Goal: Transaction & Acquisition: Obtain resource

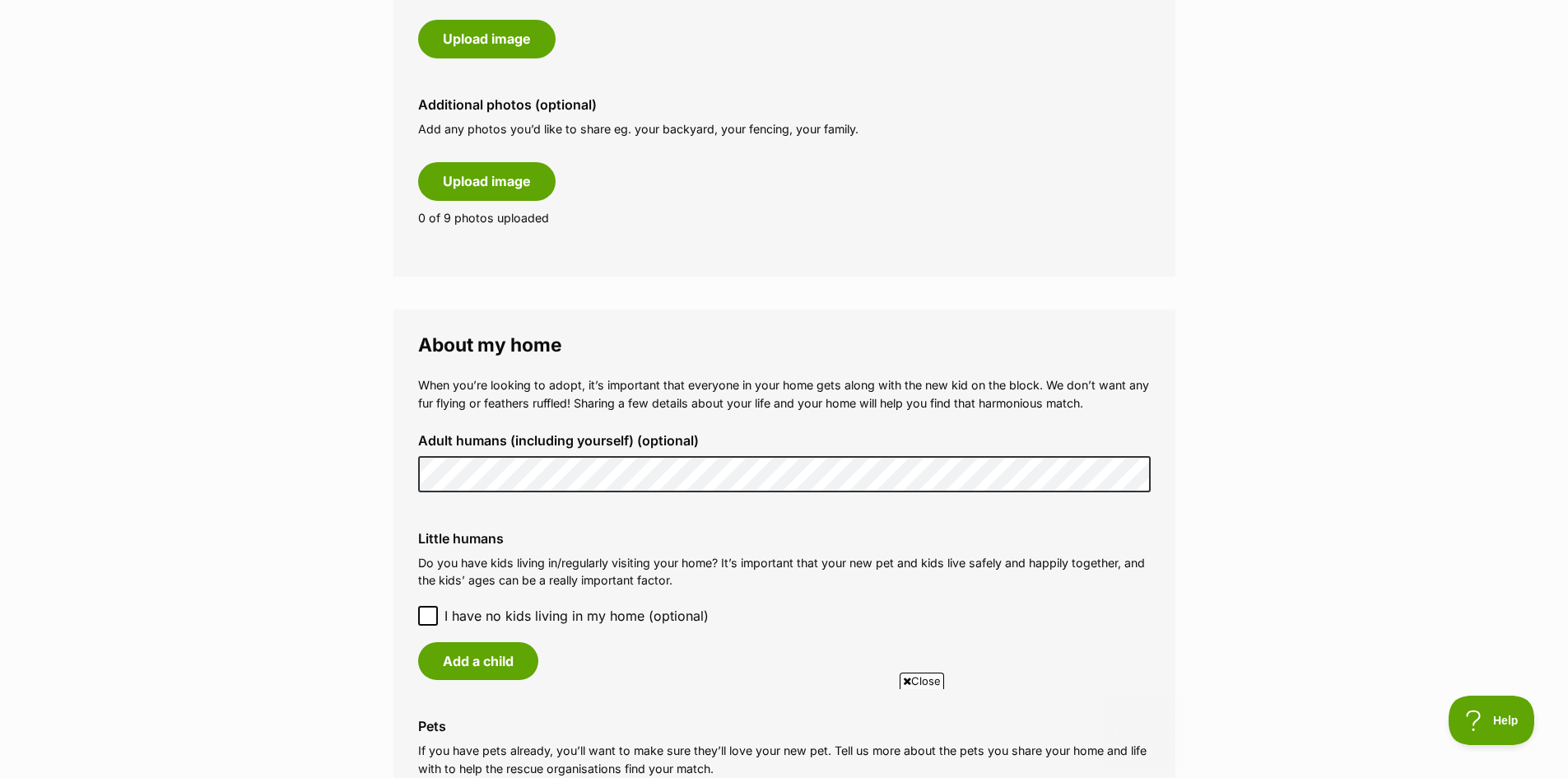
scroll to position [905, 0]
click at [387, 481] on main "My adopter profile Why do I need an adopter profile? Your adopter profile will …" at bounding box center [784, 397] width 1568 height 2373
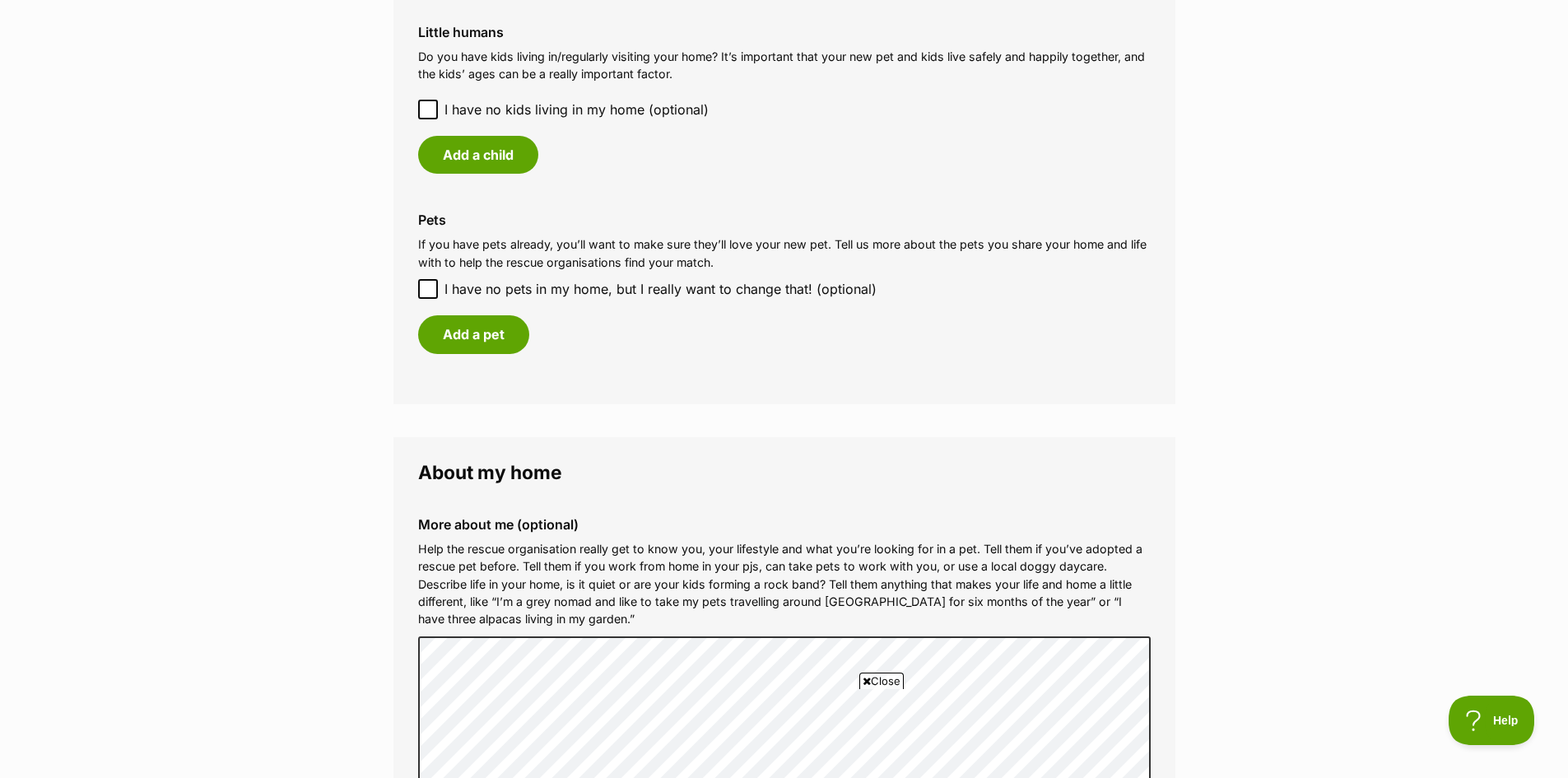
scroll to position [1399, 0]
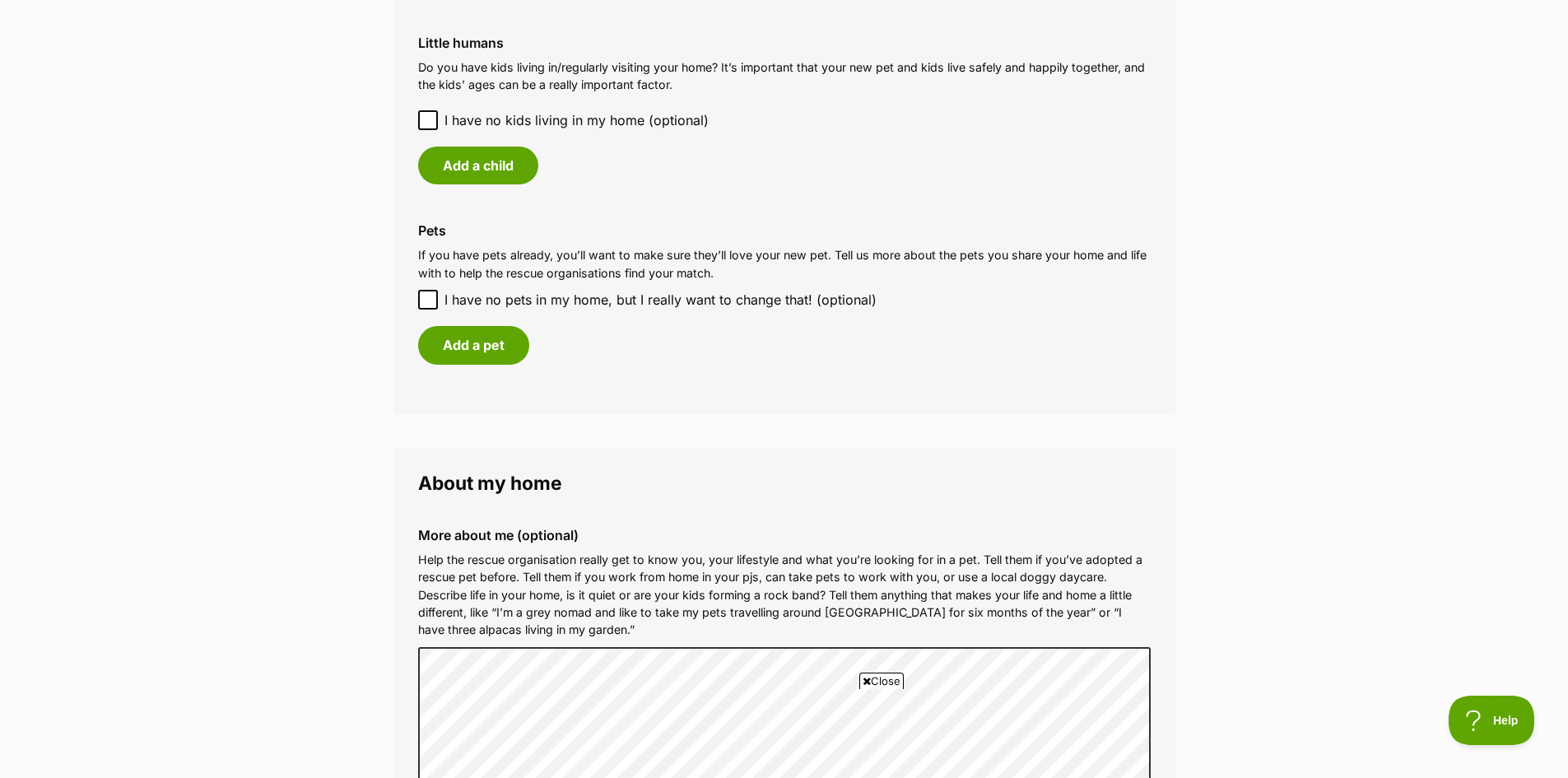
click at [428, 117] on icon at bounding box center [428, 120] width 12 height 12
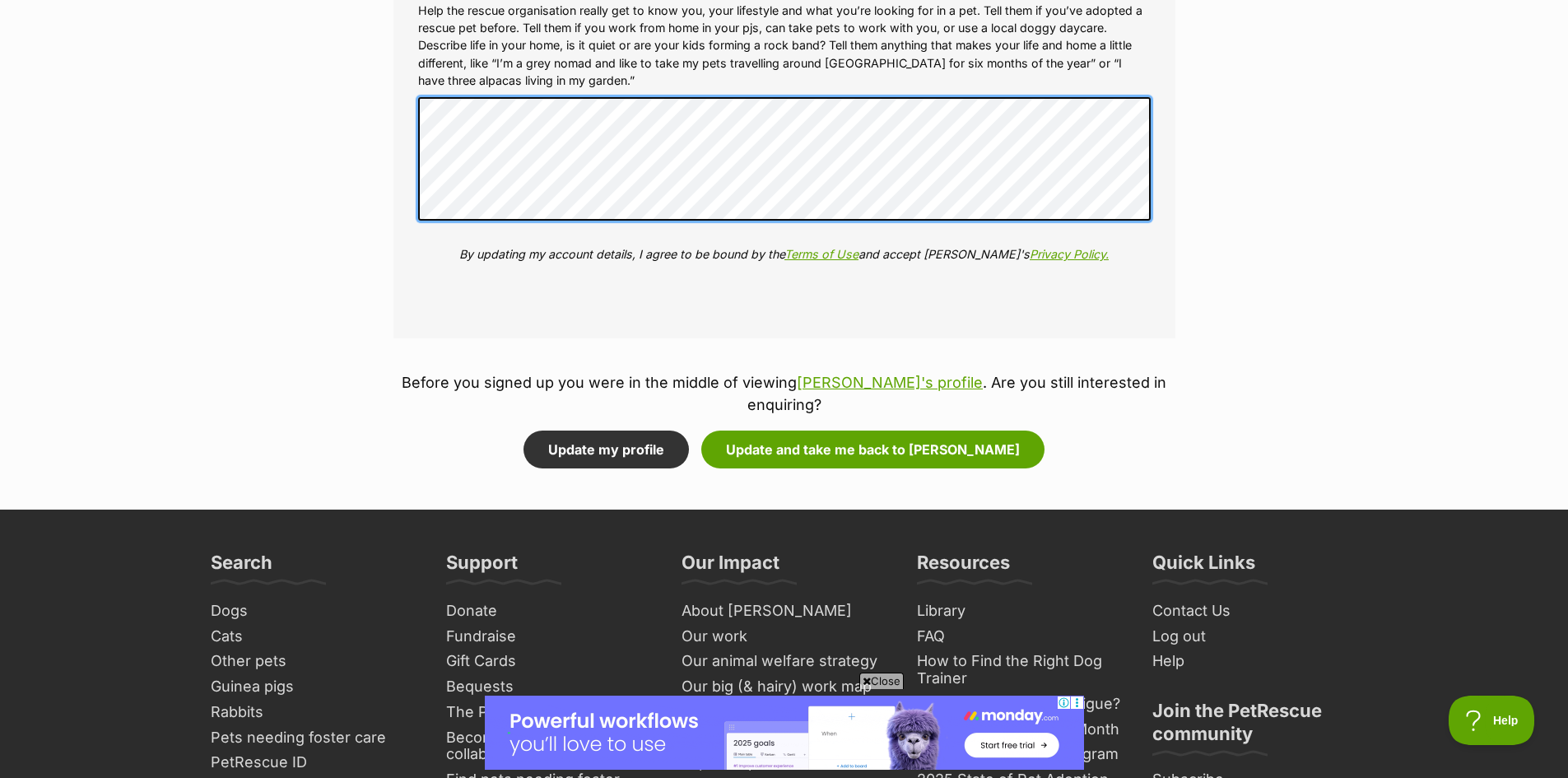
scroll to position [1849, 0]
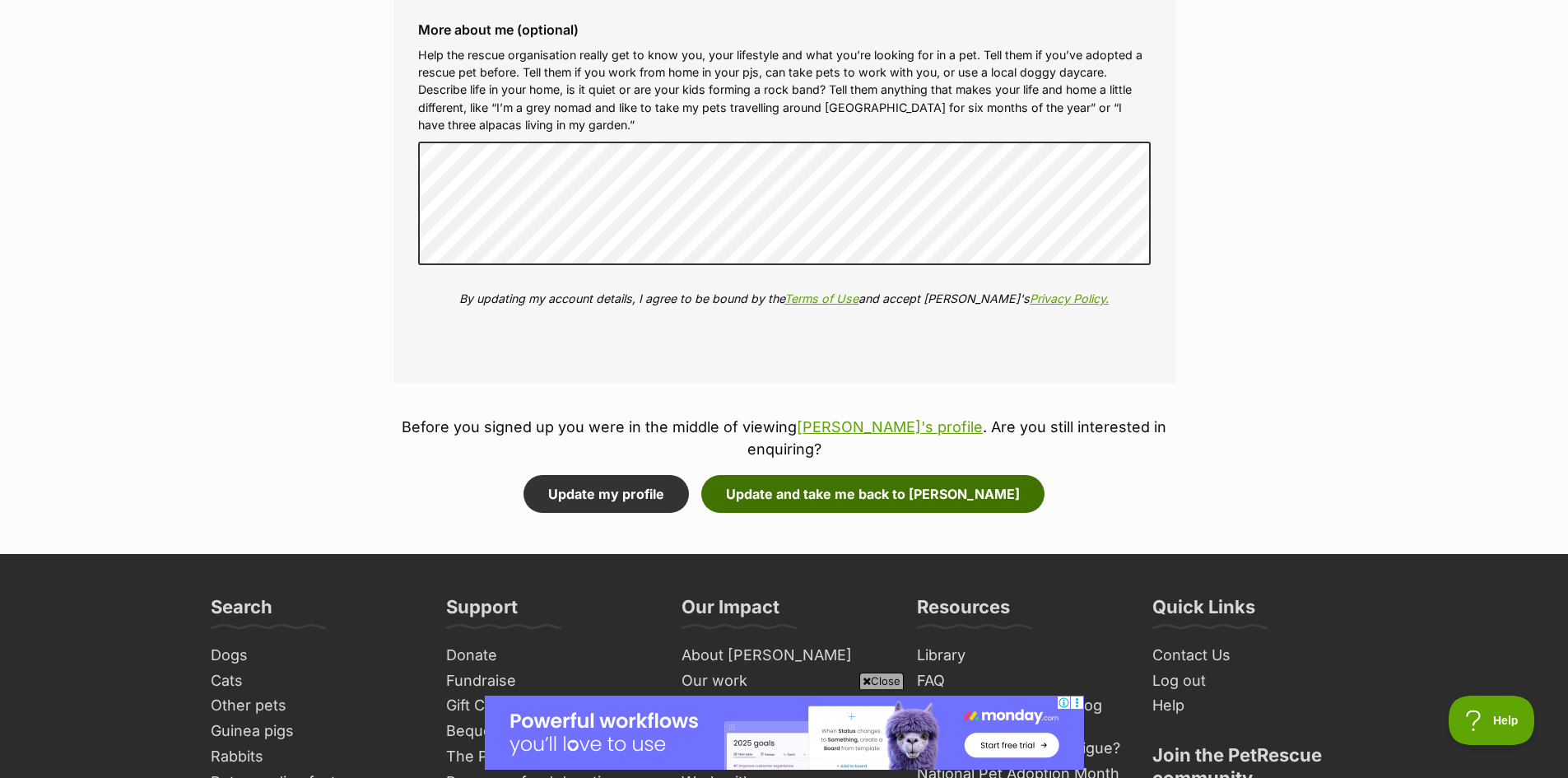
click at [873, 475] on button "Update and take me back to Jade" at bounding box center [872, 494] width 343 height 38
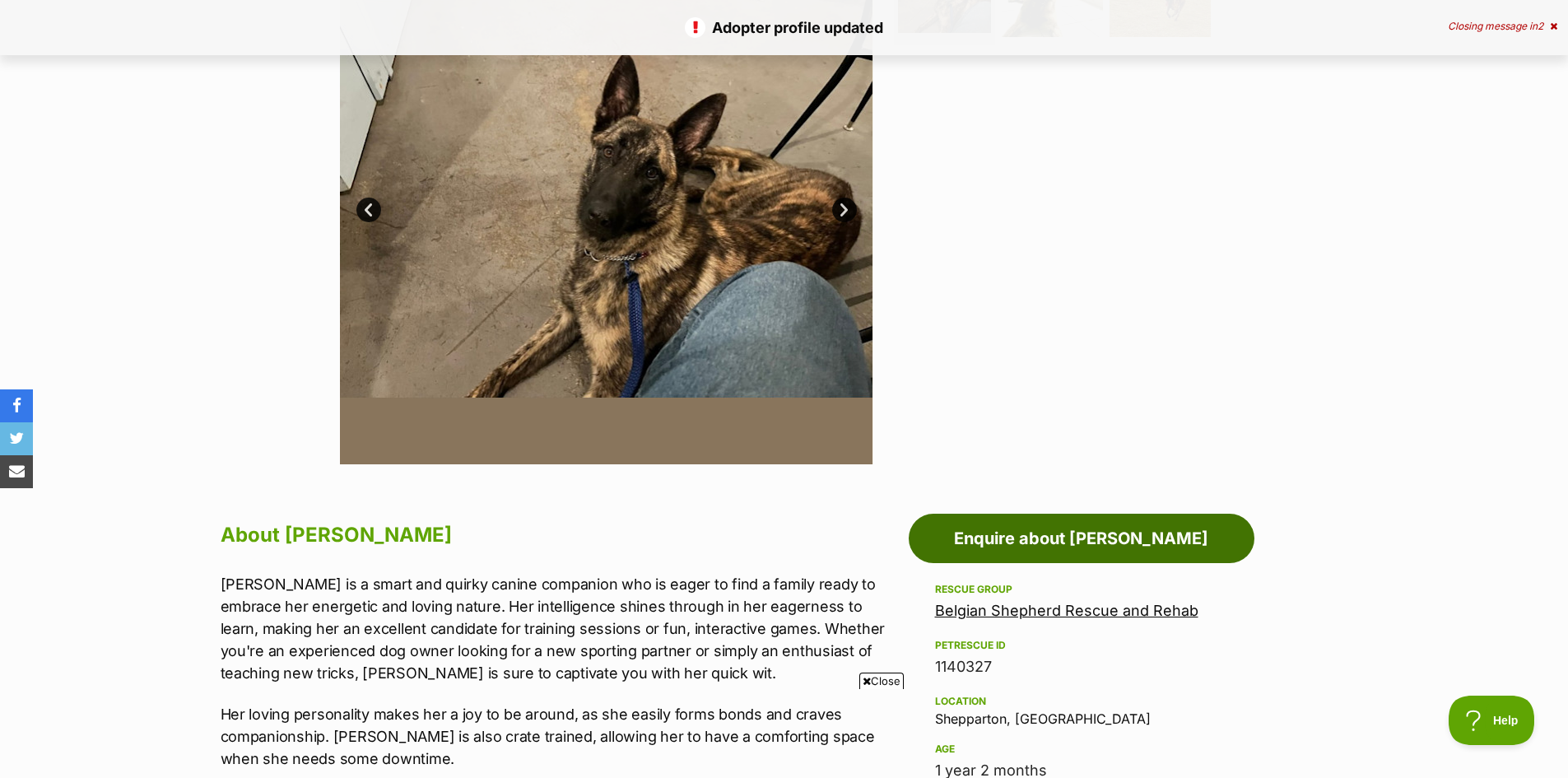
click at [1054, 537] on link "Enquire about Jade" at bounding box center [1081, 538] width 345 height 49
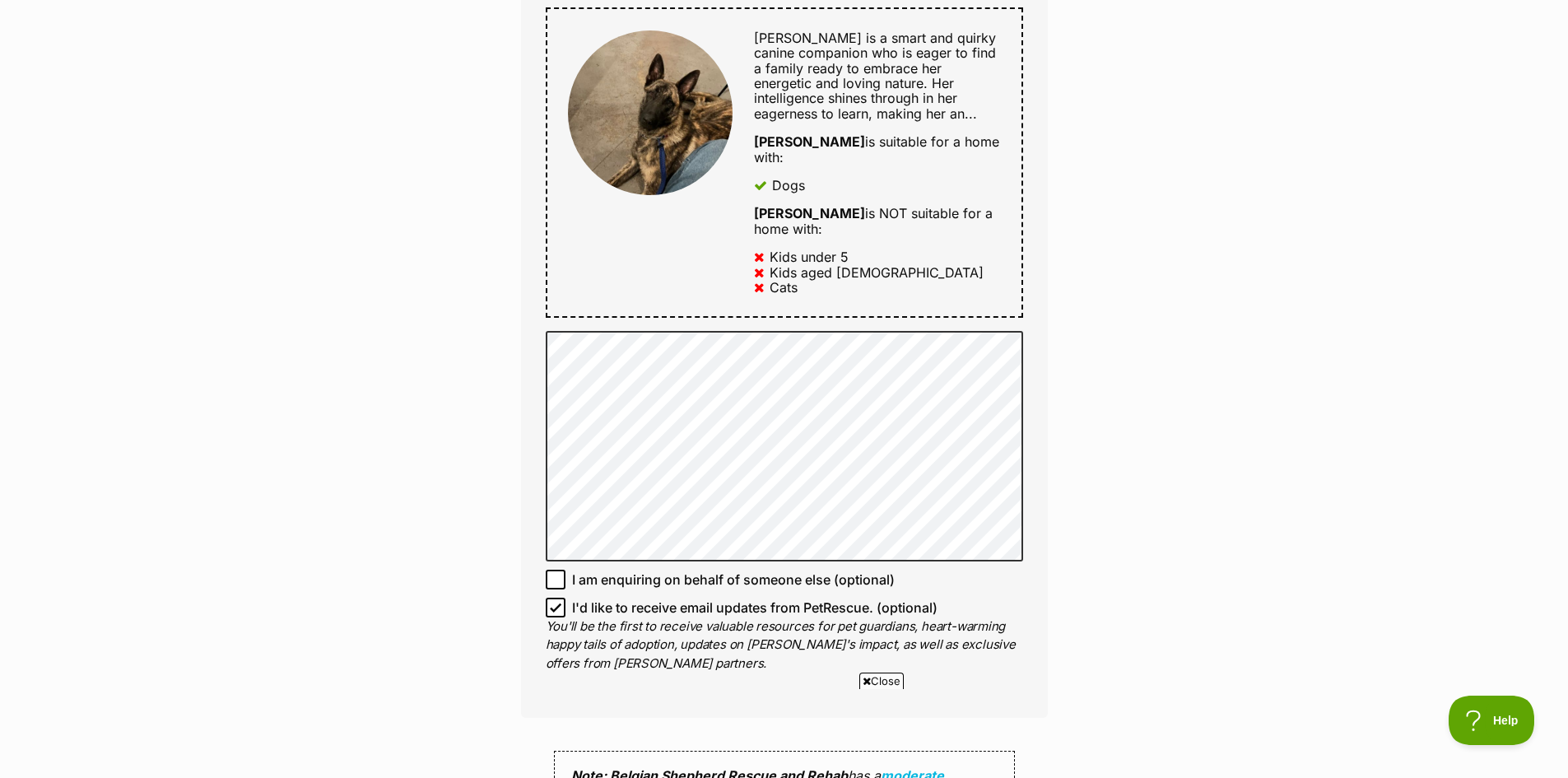
scroll to position [905, 0]
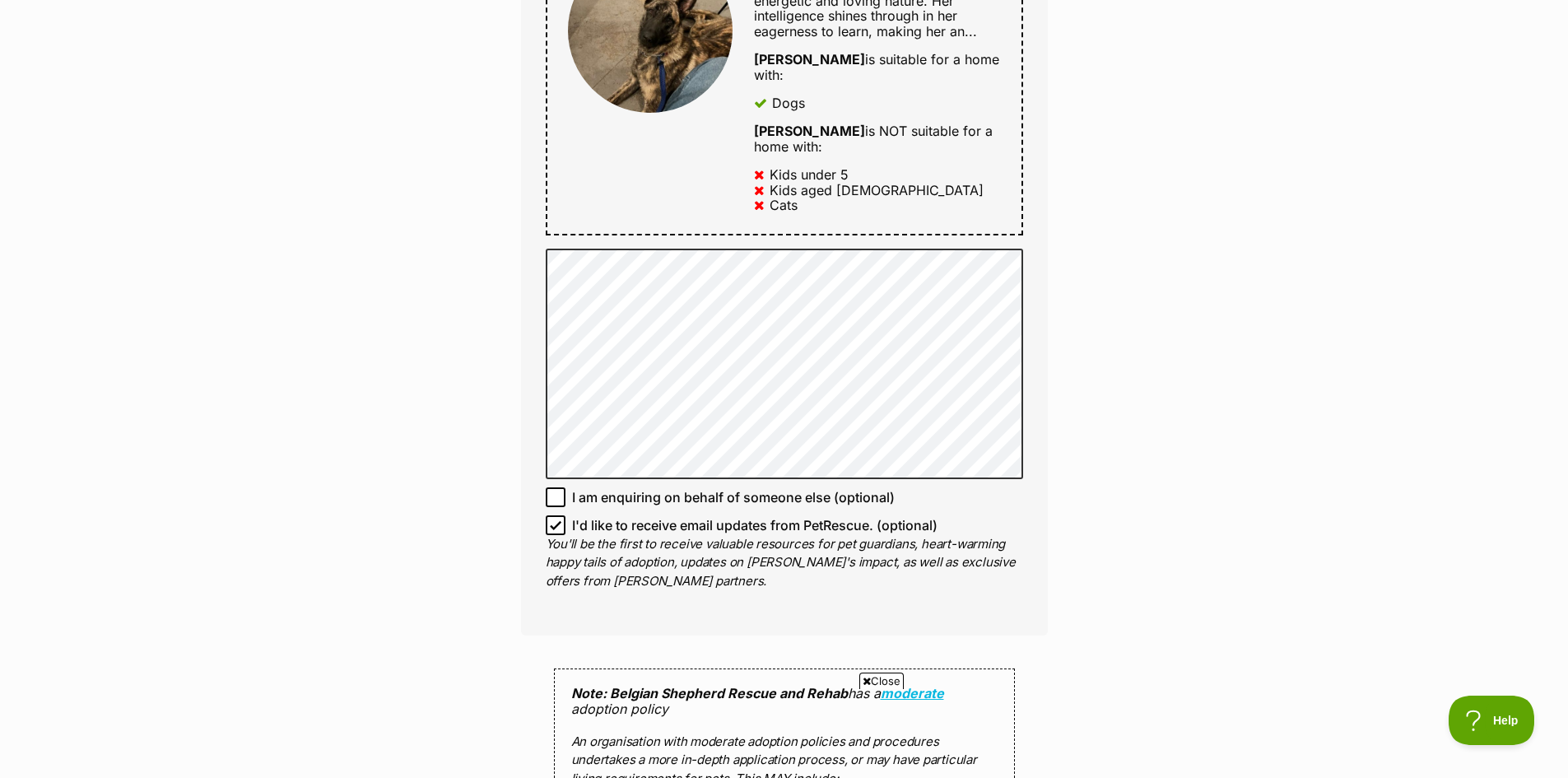
click at [552, 520] on icon at bounding box center [556, 526] width 12 height 12
click at [552, 516] on input "I'd like to receive email updates from PetRescue. (optional)" at bounding box center [556, 526] width 20 height 20
checkbox input "false"
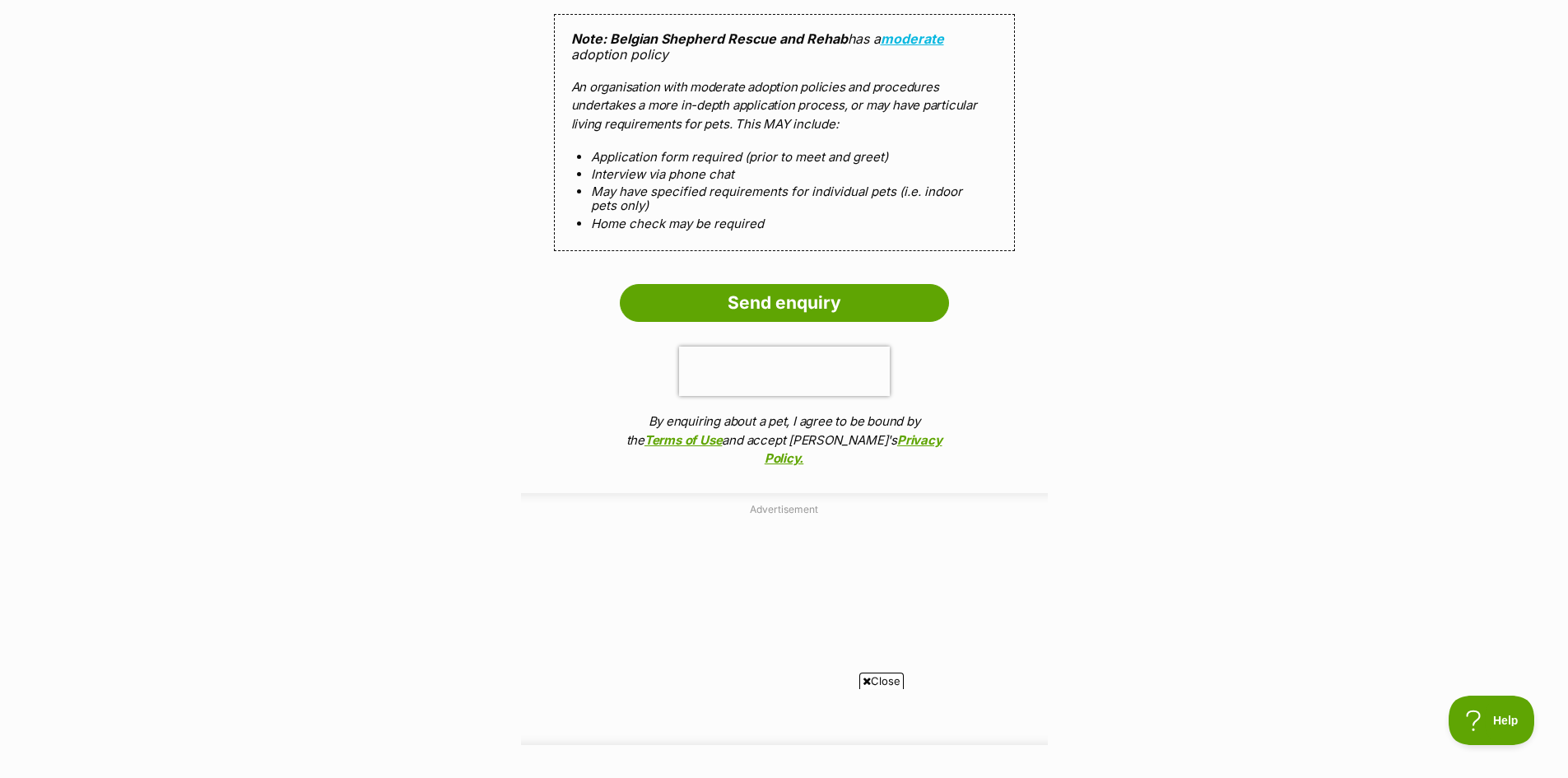
scroll to position [1564, 0]
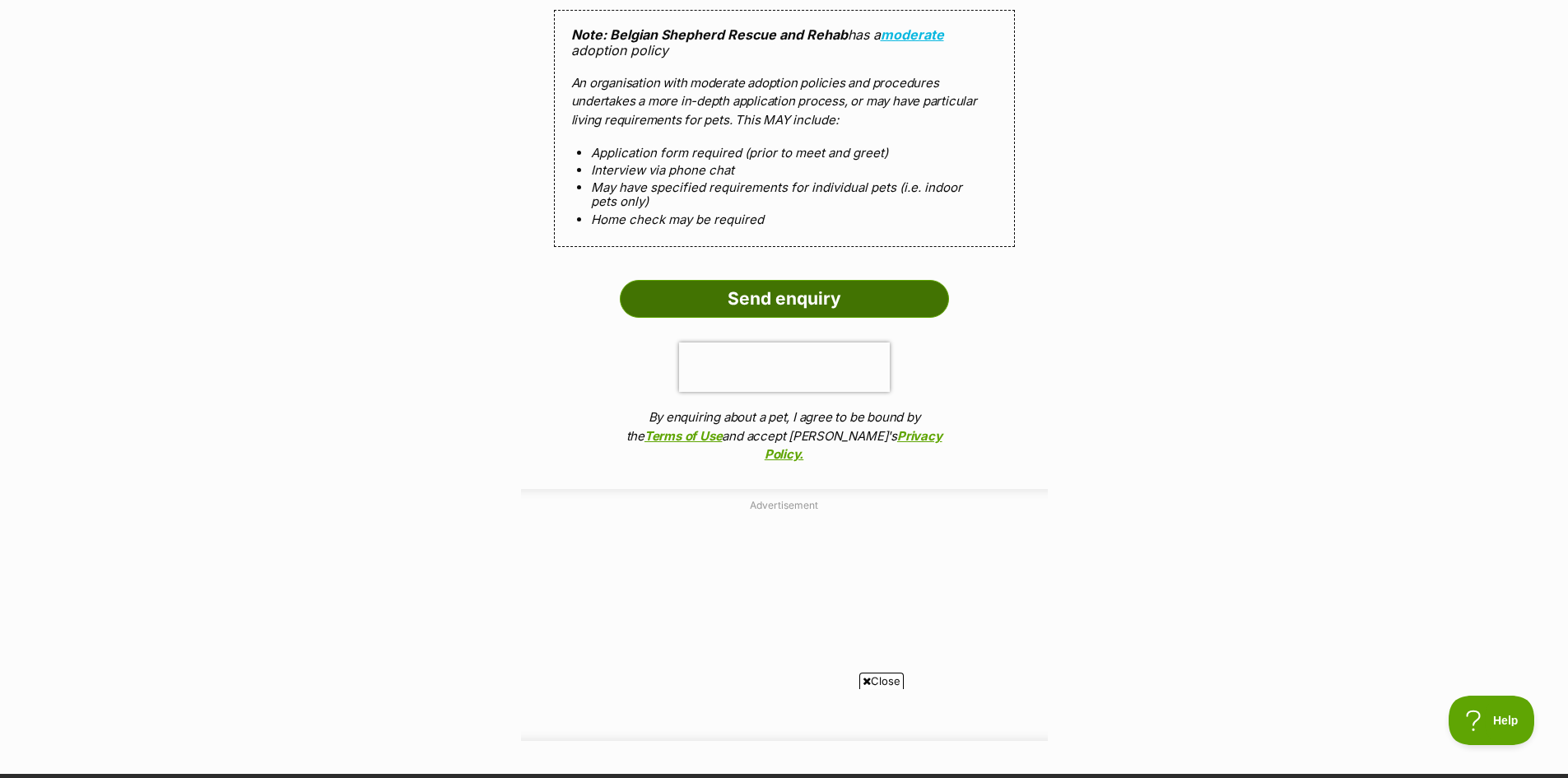
click at [783, 280] on input "Send enquiry" at bounding box center [784, 298] width 329 height 38
